Goal: Navigation & Orientation: Find specific page/section

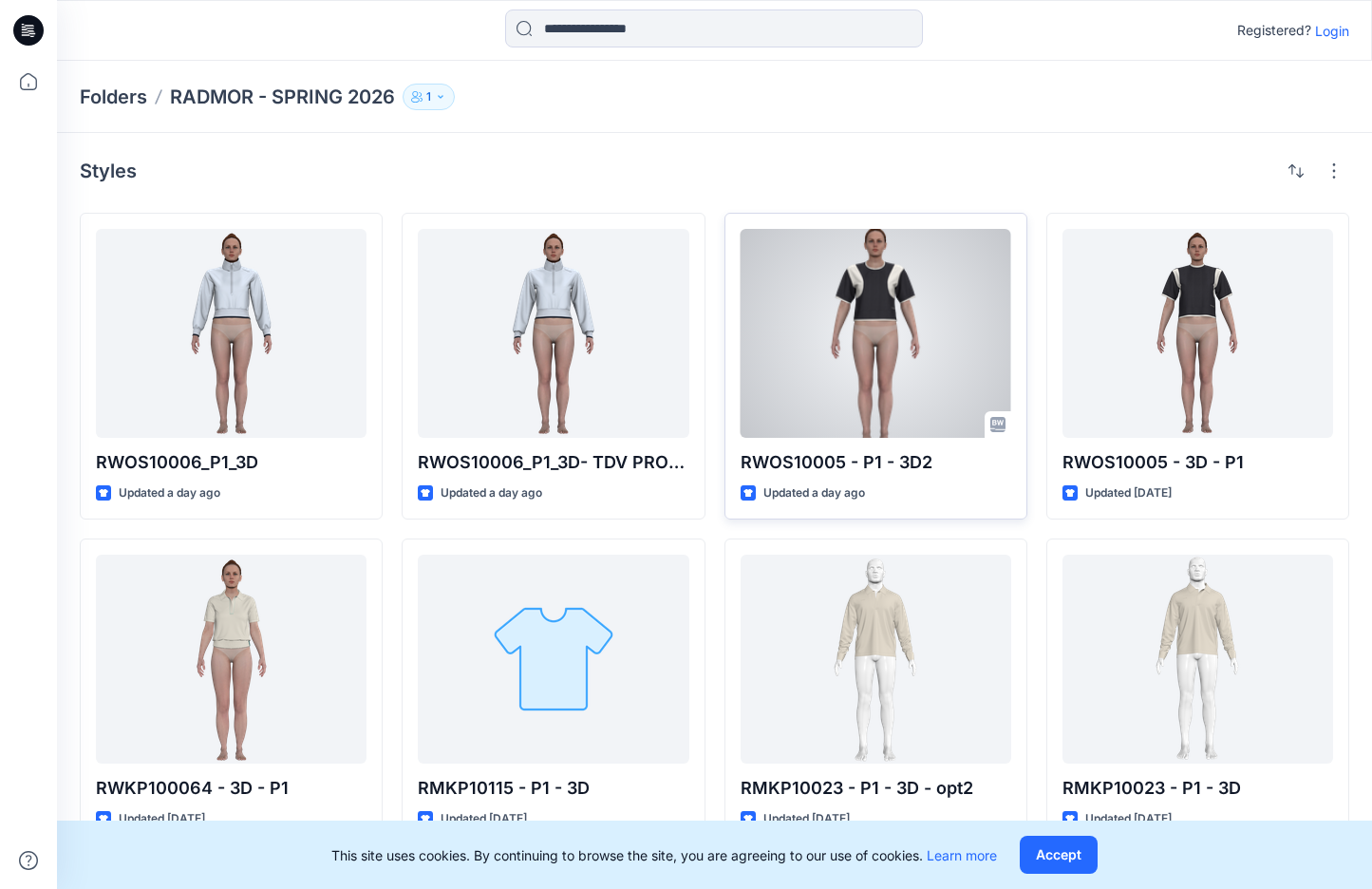
click at [875, 318] on div at bounding box center [875, 333] width 270 height 209
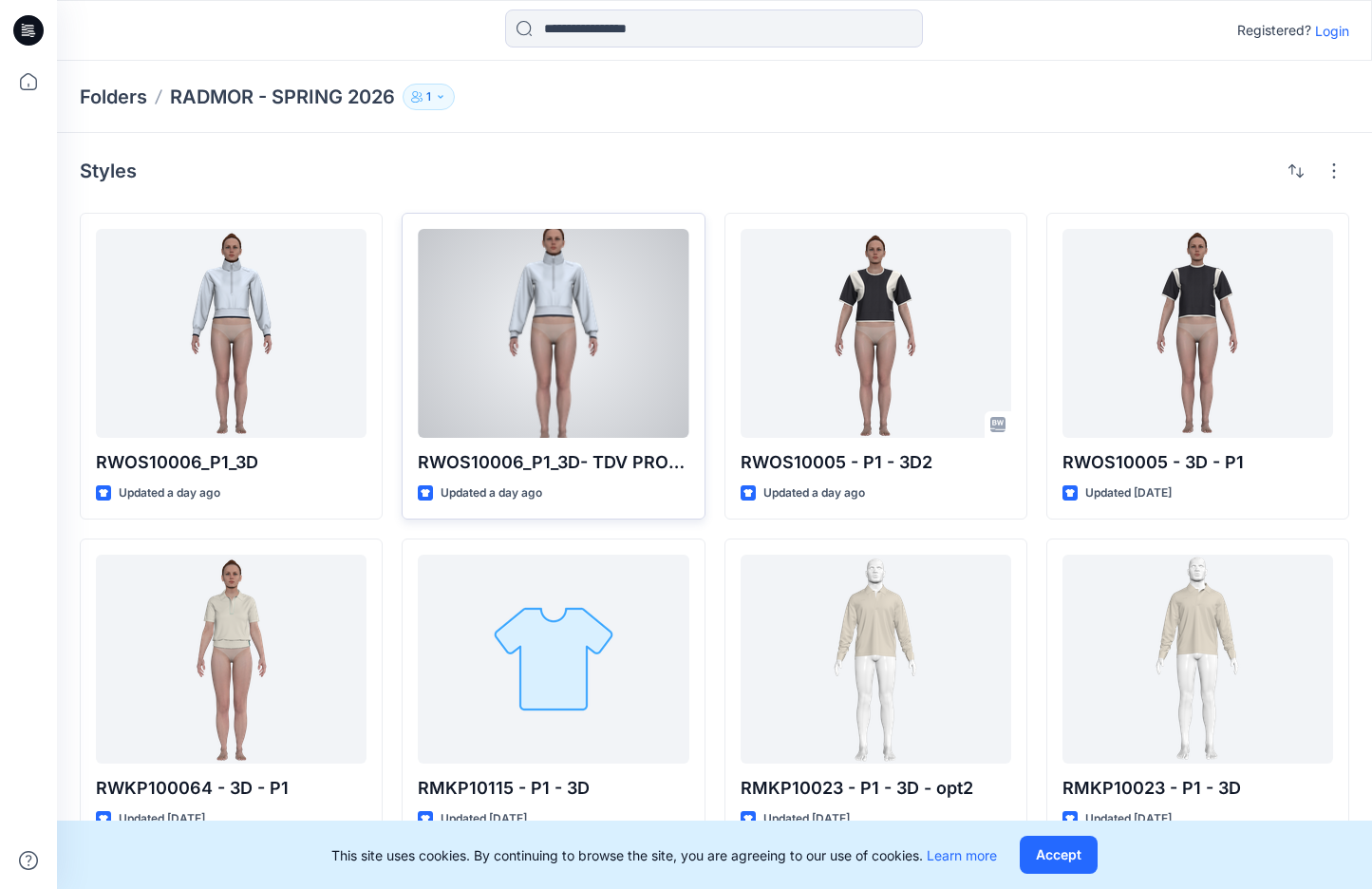
click at [552, 343] on div at bounding box center [553, 333] width 270 height 209
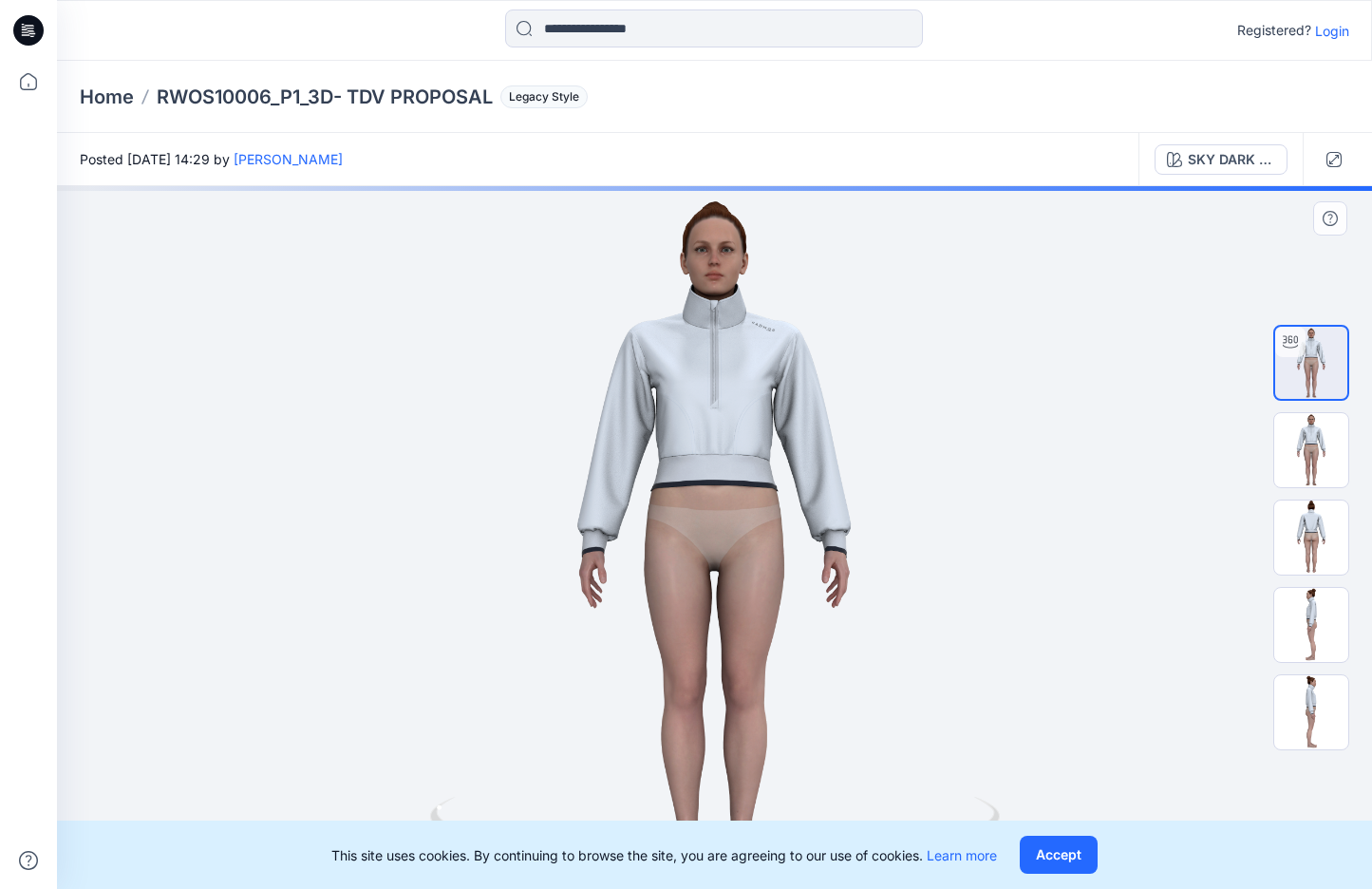
click at [718, 425] on div at bounding box center [714, 538] width 1315 height 703
click at [712, 385] on div at bounding box center [714, 538] width 1315 height 703
click at [987, 557] on div at bounding box center [714, 538] width 1315 height 703
click at [1312, 465] on img at bounding box center [1311, 450] width 74 height 74
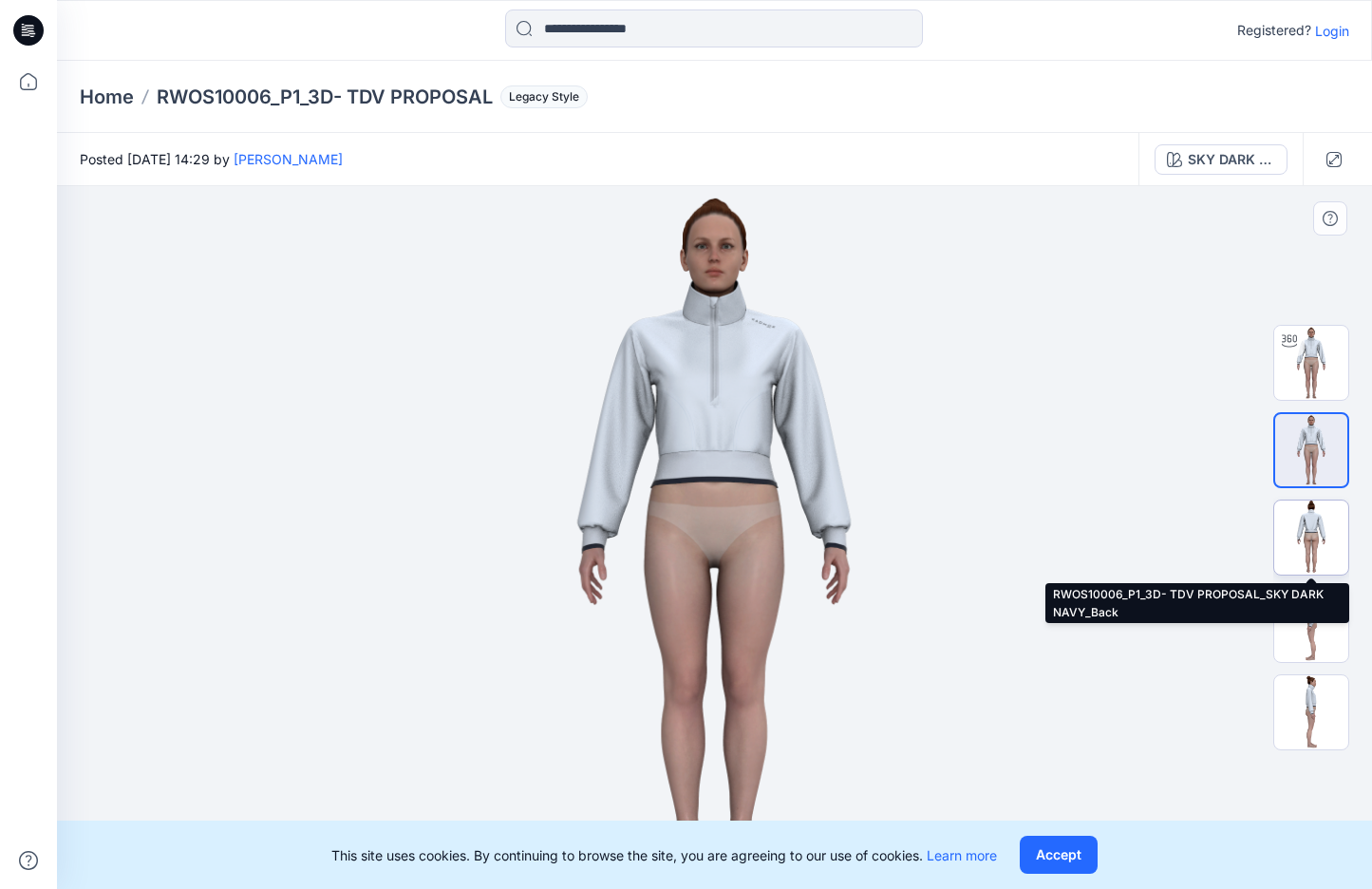
click at [1308, 549] on img at bounding box center [1311, 538] width 74 height 74
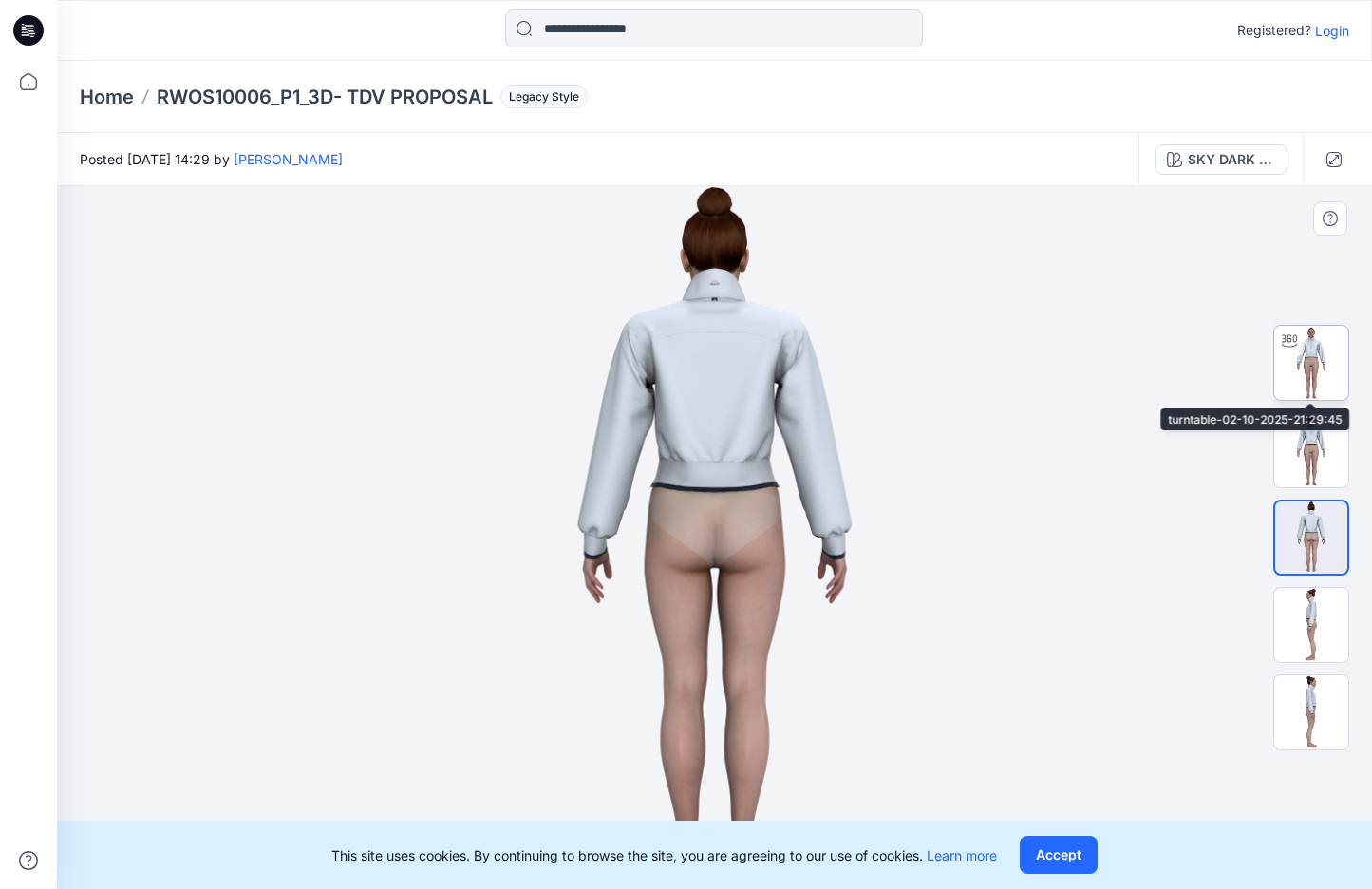
click at [1308, 333] on img at bounding box center [1311, 363] width 74 height 74
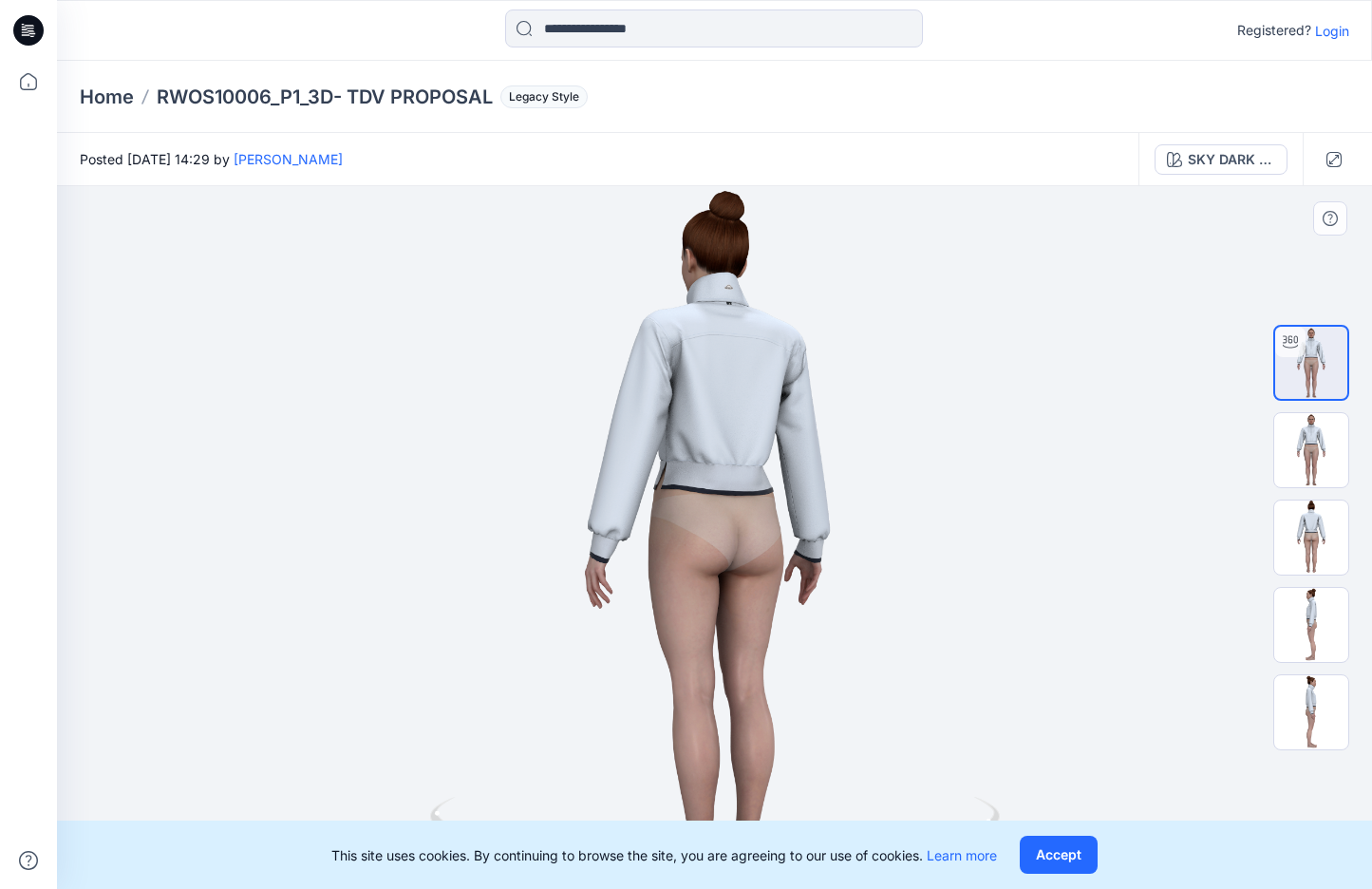
drag, startPoint x: 831, startPoint y: 494, endPoint x: 610, endPoint y: 467, distance: 222.6
click at [610, 467] on div at bounding box center [714, 538] width 1315 height 703
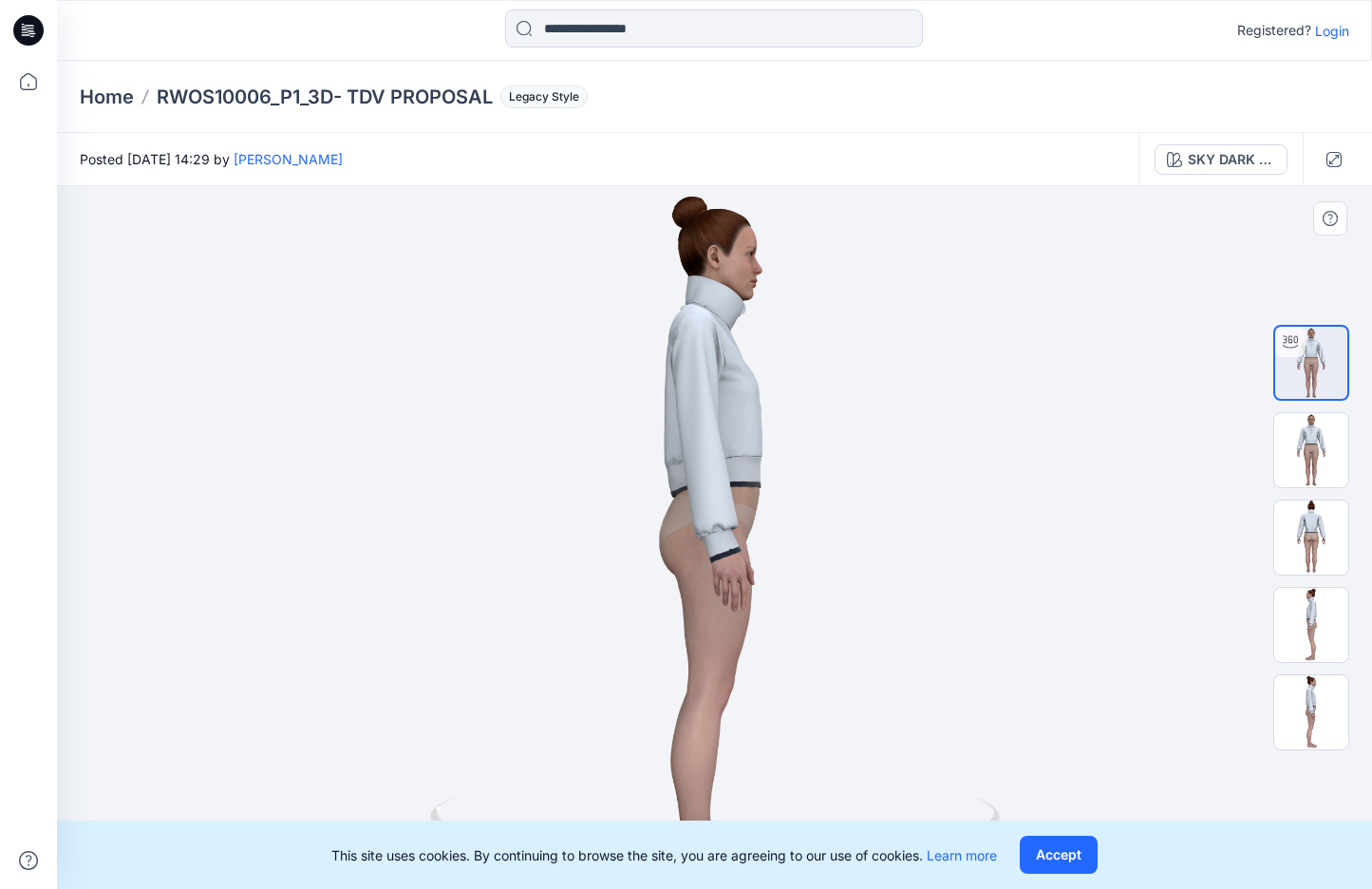
drag, startPoint x: 854, startPoint y: 498, endPoint x: 683, endPoint y: 529, distance: 173.8
click at [683, 529] on div at bounding box center [714, 538] width 1315 height 703
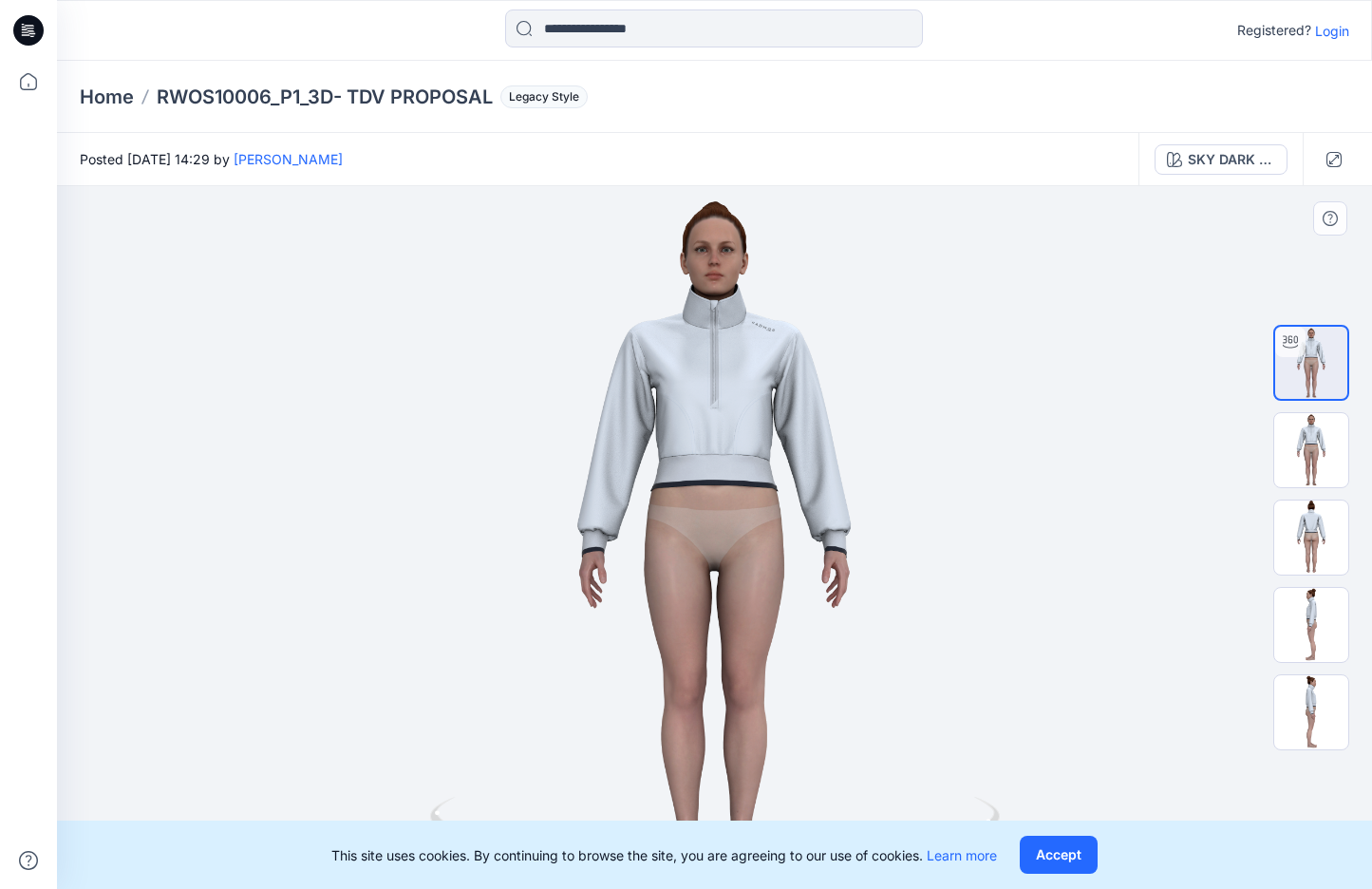
drag, startPoint x: 851, startPoint y: 484, endPoint x: 699, endPoint y: 521, distance: 156.4
click at [699, 521] on div at bounding box center [714, 538] width 1315 height 703
click at [1074, 861] on button "Accept" at bounding box center [1059, 854] width 78 height 38
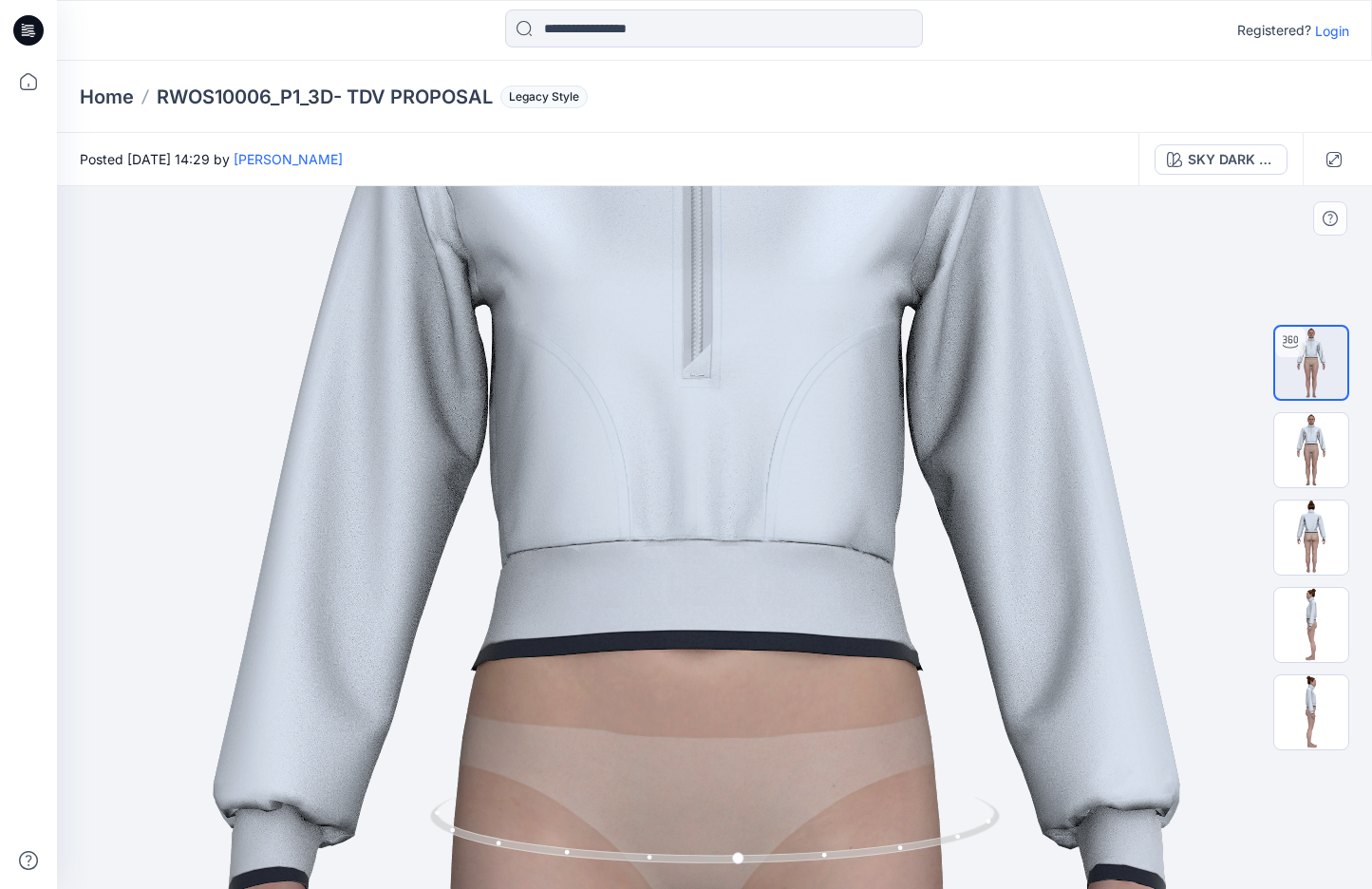
drag, startPoint x: 882, startPoint y: 474, endPoint x: 862, endPoint y: 783, distance: 309.6
click at [862, 783] on img at bounding box center [697, 833] width 2483 height 2482
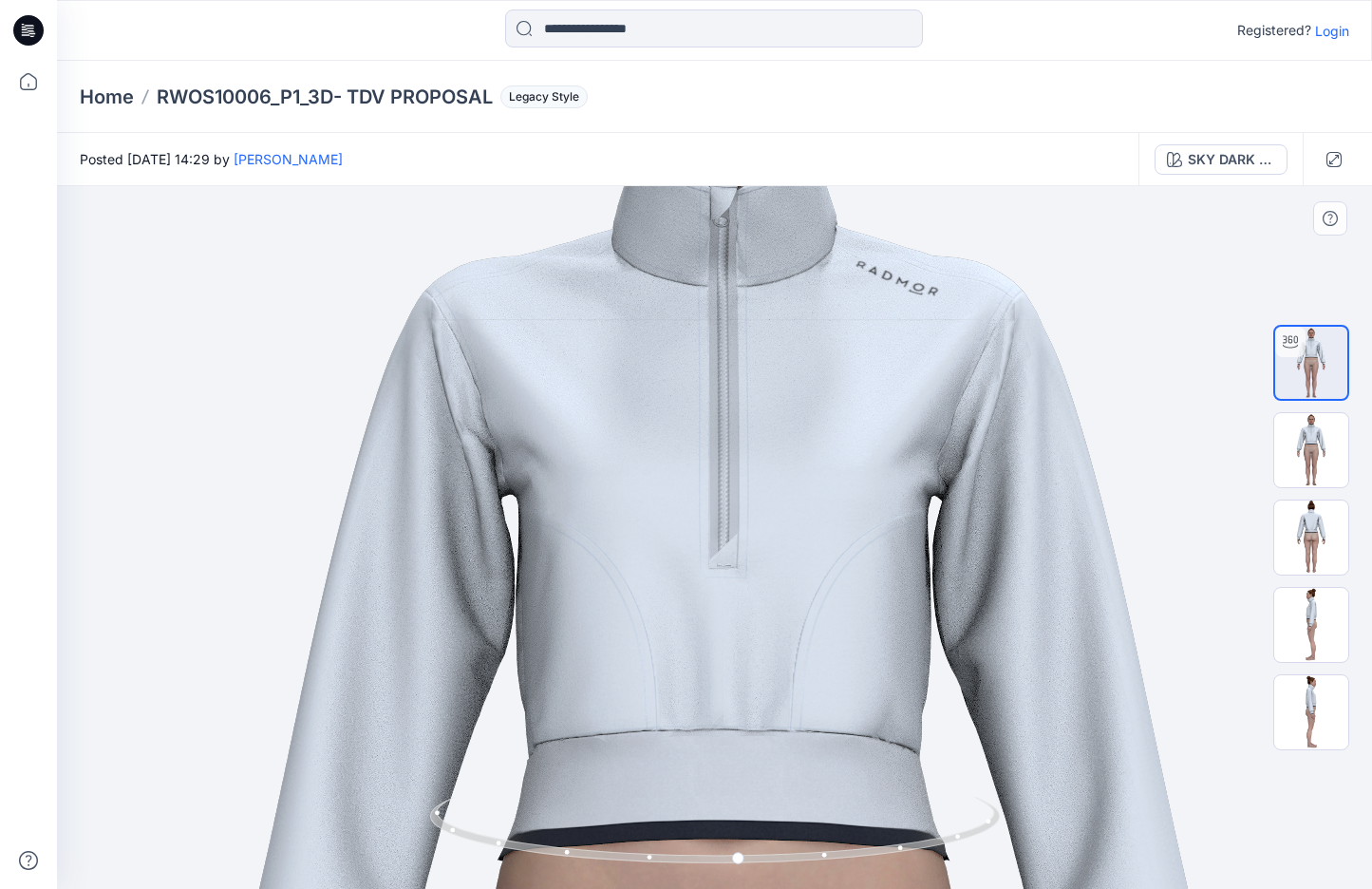
drag, startPoint x: 840, startPoint y: 488, endPoint x: 872, endPoint y: 665, distance: 179.9
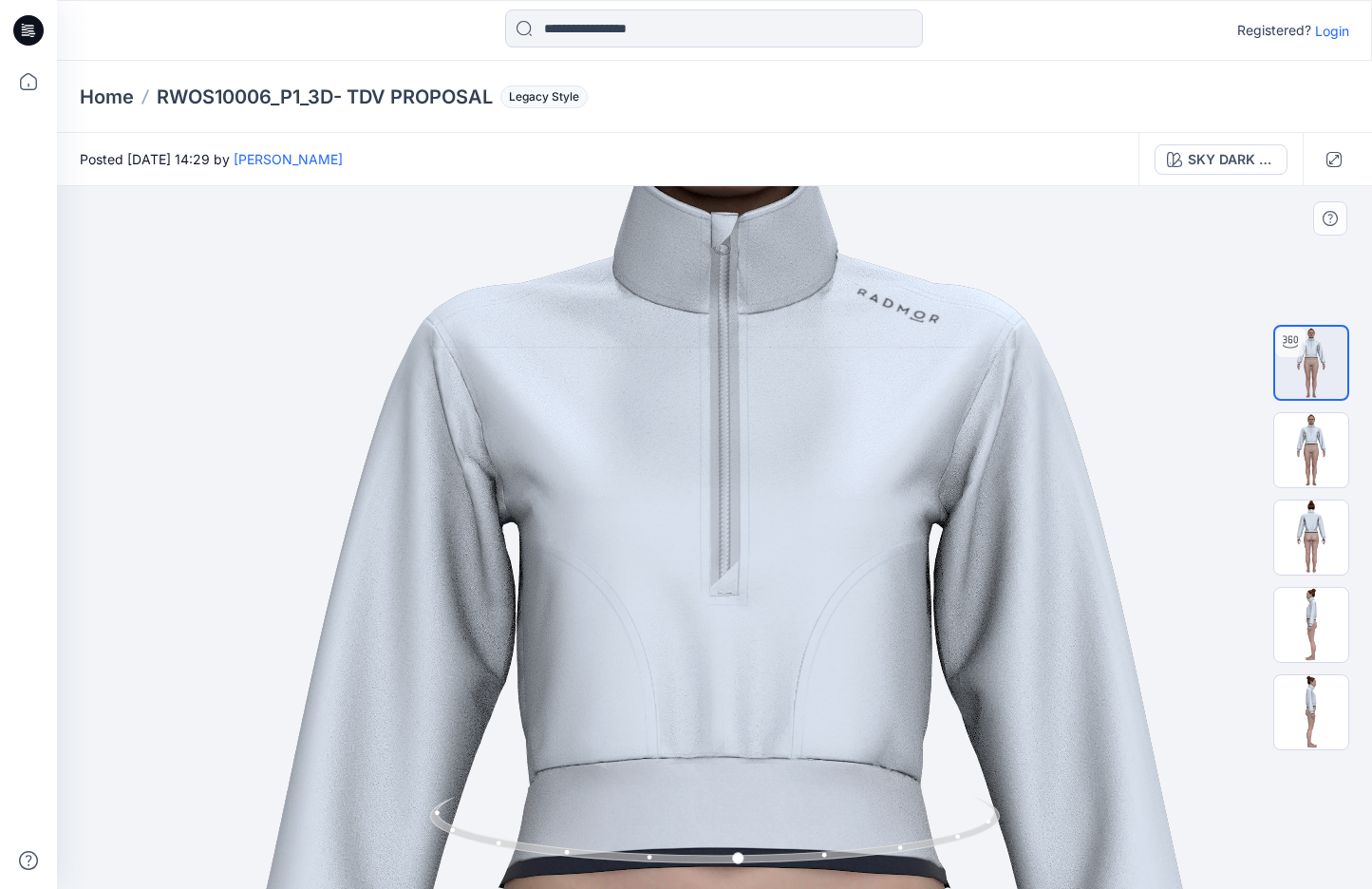
drag, startPoint x: 853, startPoint y: 560, endPoint x: 853, endPoint y: 587, distance: 27.0
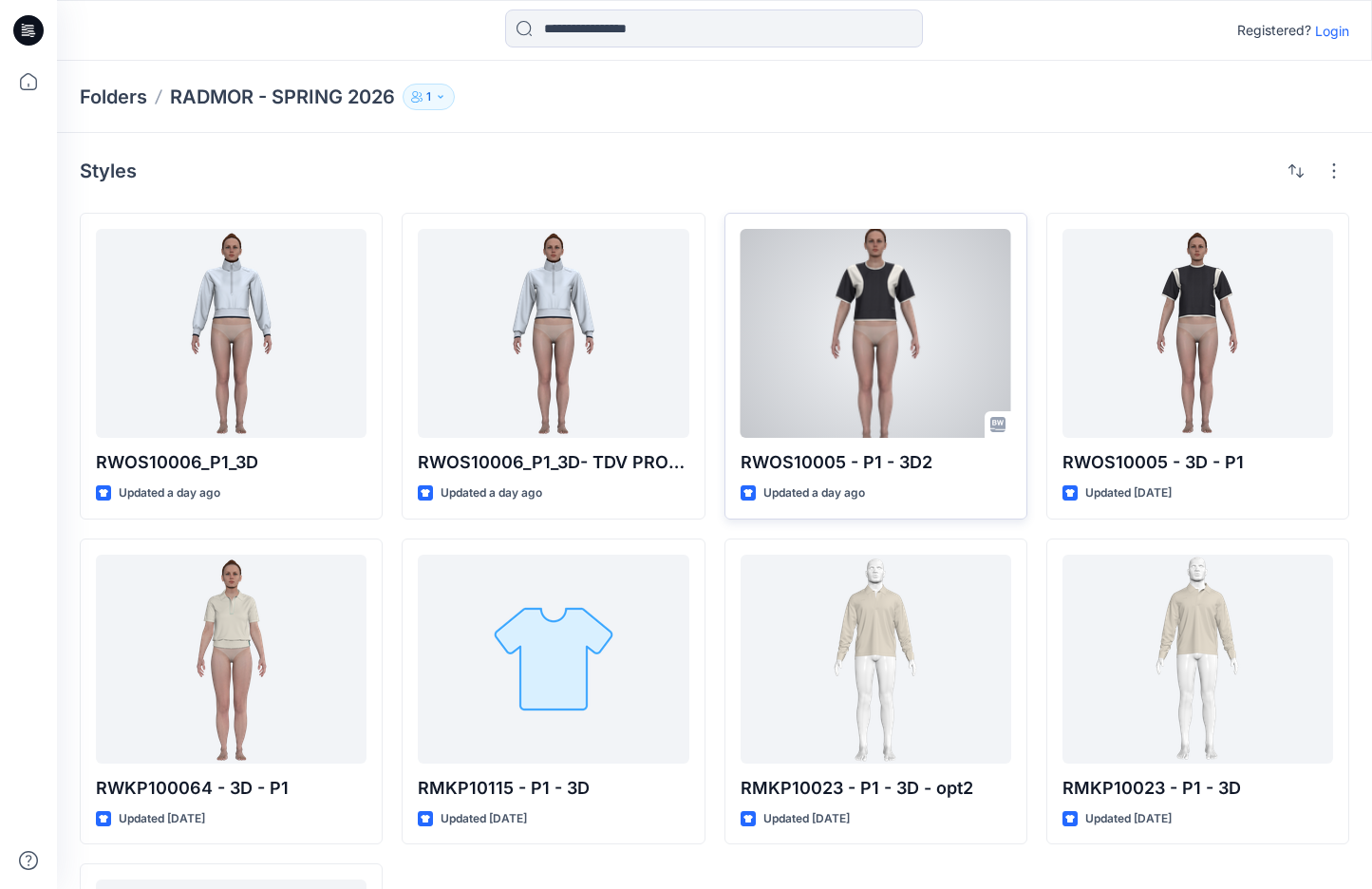
click at [872, 311] on div at bounding box center [875, 333] width 270 height 209
